Goal: Task Accomplishment & Management: Manage account settings

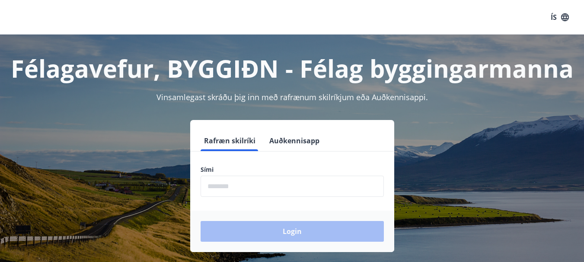
click at [358, 180] on input "phone" at bounding box center [292, 186] width 183 height 21
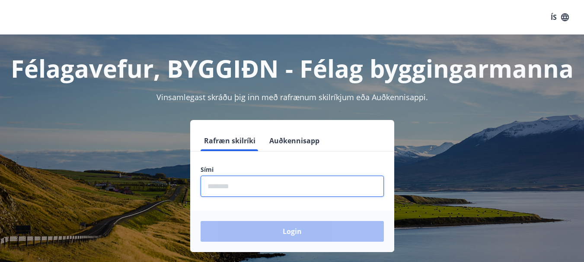
type input "********"
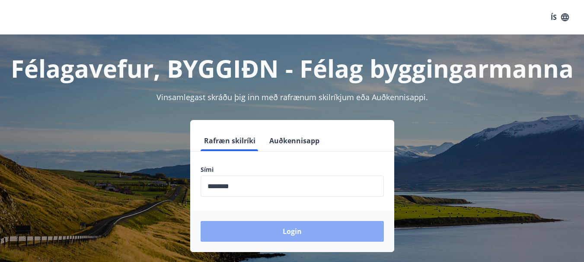
click at [302, 233] on button "Login" at bounding box center [292, 231] width 183 height 21
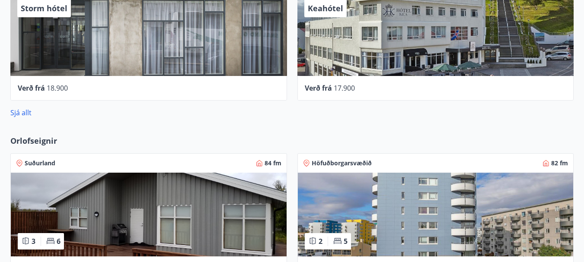
scroll to position [778, 0]
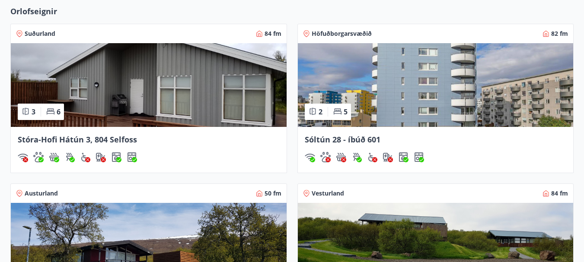
click at [140, 96] on img at bounding box center [149, 85] width 276 height 84
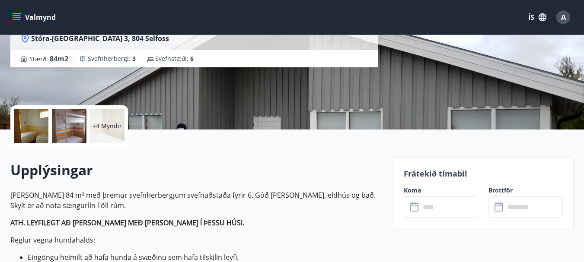
scroll to position [259, 0]
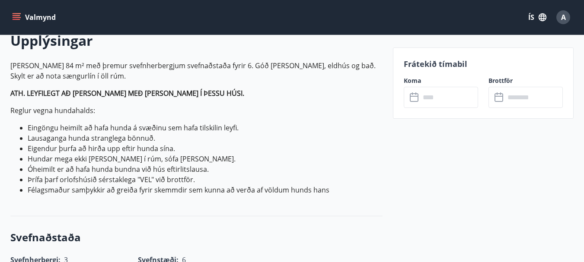
click at [431, 98] on input "text" at bounding box center [449, 97] width 58 height 21
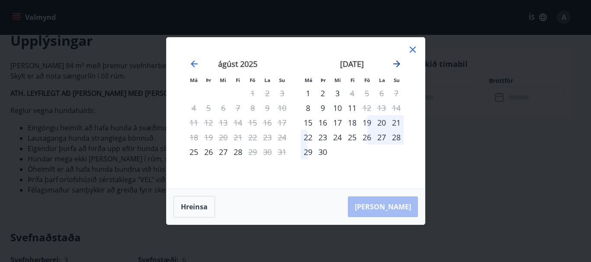
click at [396, 63] on icon "Move forward to switch to the next month." at bounding box center [396, 64] width 10 height 10
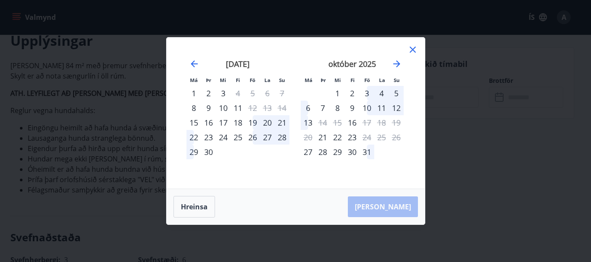
click at [192, 137] on div "22" at bounding box center [193, 137] width 15 height 15
click at [194, 153] on div "29" at bounding box center [193, 152] width 15 height 15
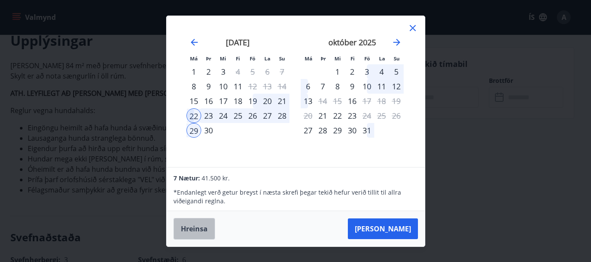
click at [192, 229] on button "Hreinsa" at bounding box center [194, 229] width 42 height 22
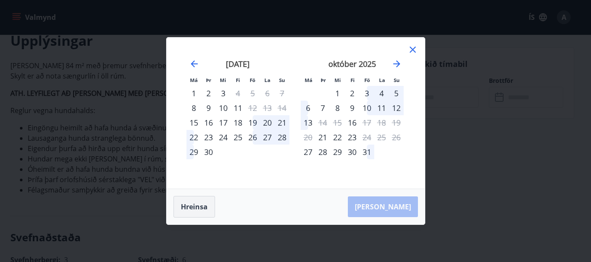
click at [193, 205] on button "Hreinsa" at bounding box center [194, 207] width 42 height 22
click at [190, 208] on button "Hreinsa" at bounding box center [194, 207] width 42 height 22
click at [414, 47] on icon at bounding box center [412, 50] width 10 height 10
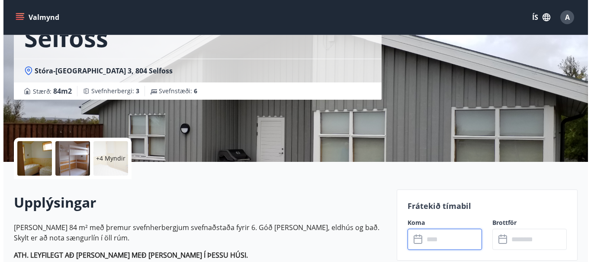
scroll to position [0, 0]
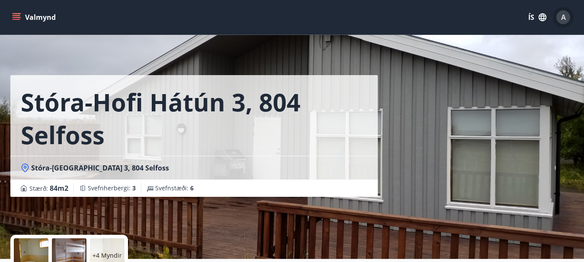
click at [562, 16] on span "A" at bounding box center [563, 18] width 5 height 10
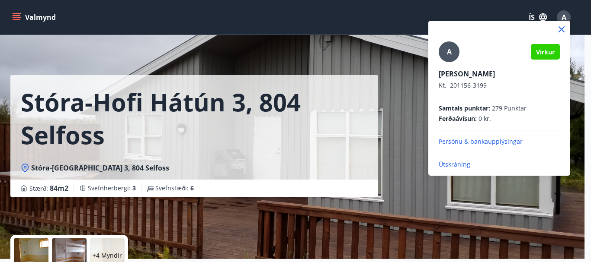
click at [450, 164] on p "Útskráning" at bounding box center [498, 164] width 121 height 9
click at [561, 28] on icon at bounding box center [561, 29] width 10 height 10
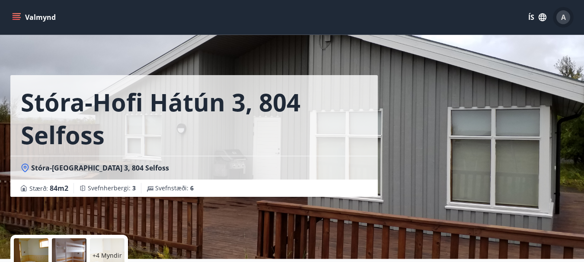
click at [563, 16] on span "A" at bounding box center [563, 18] width 5 height 10
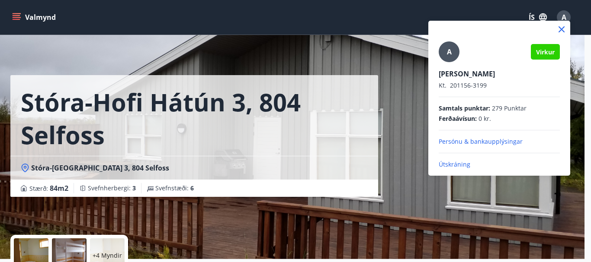
click at [452, 164] on p "Útskráning" at bounding box center [498, 164] width 121 height 9
